Goal: Check status: Check status

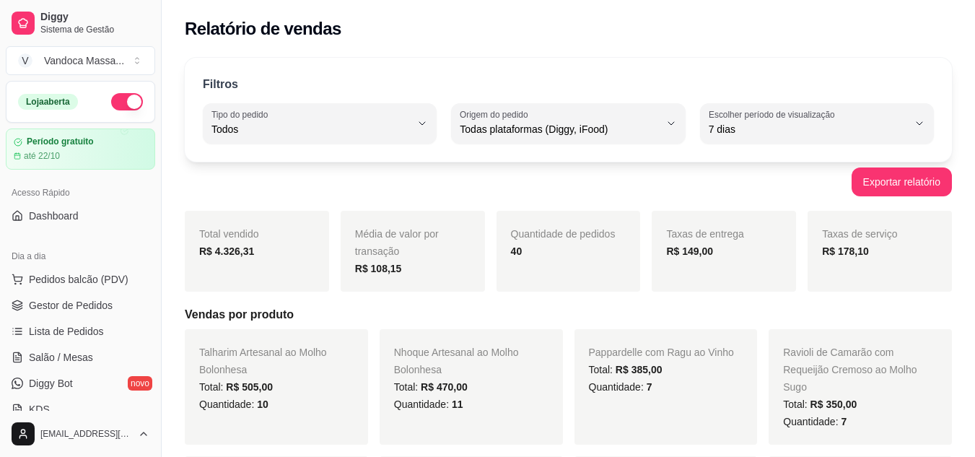
select select "ALL"
select select "7"
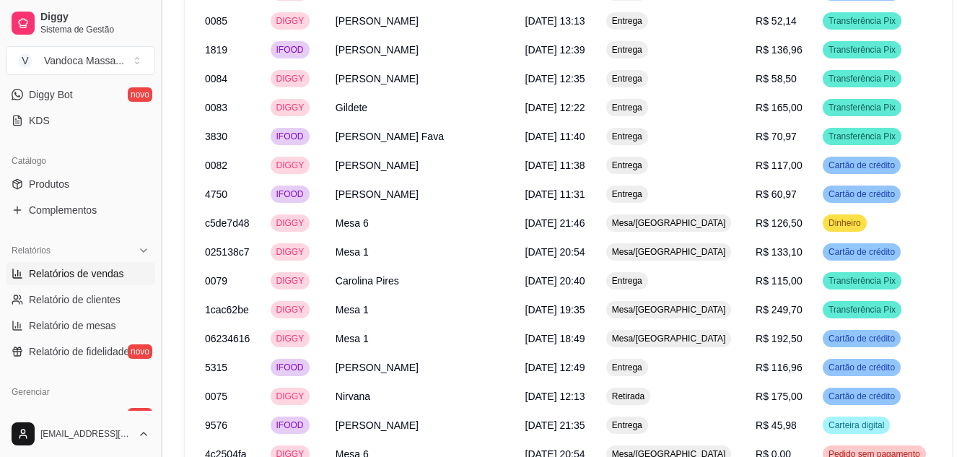
click at [157, 89] on button "Toggle Sidebar" at bounding box center [161, 228] width 12 height 457
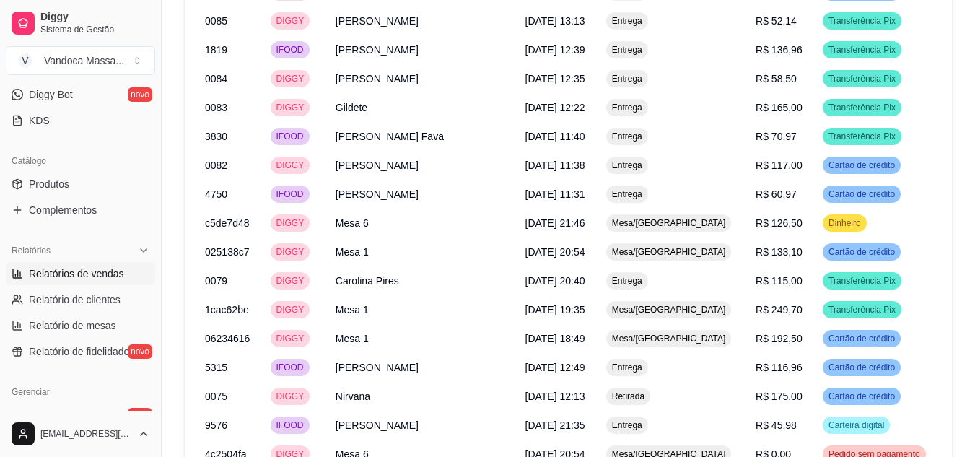
scroll to position [148, 0]
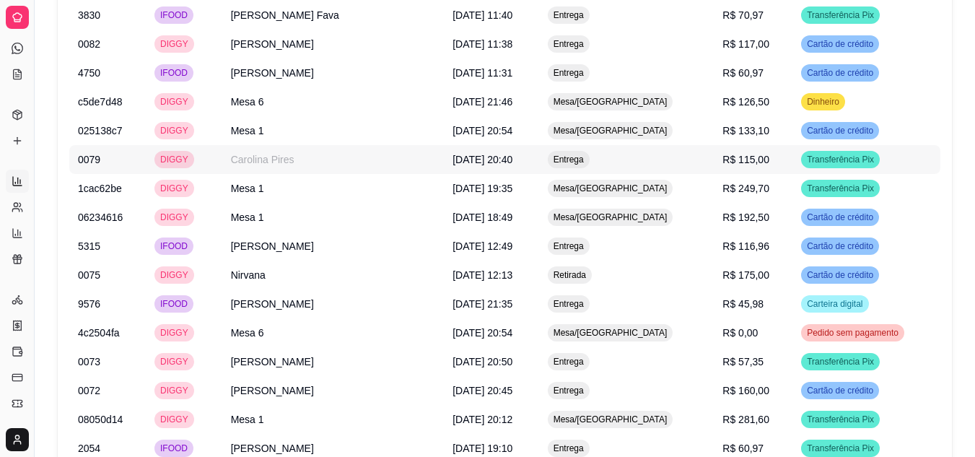
drag, startPoint x: 35, startPoint y: 120, endPoint x: 172, endPoint y: 120, distance: 137.8
click at [36, 73] on button "Toggle Sidebar" at bounding box center [34, 228] width 12 height 457
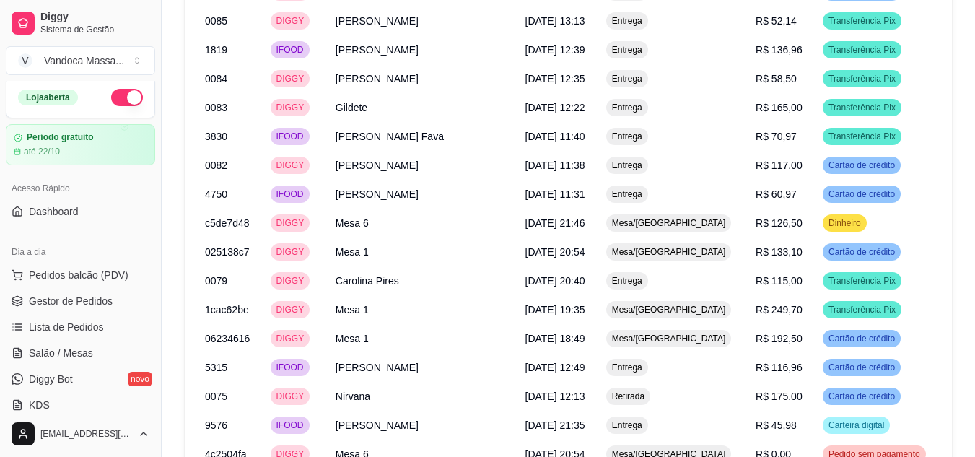
scroll to position [0, 0]
